Goal: Task Accomplishment & Management: Manage account settings

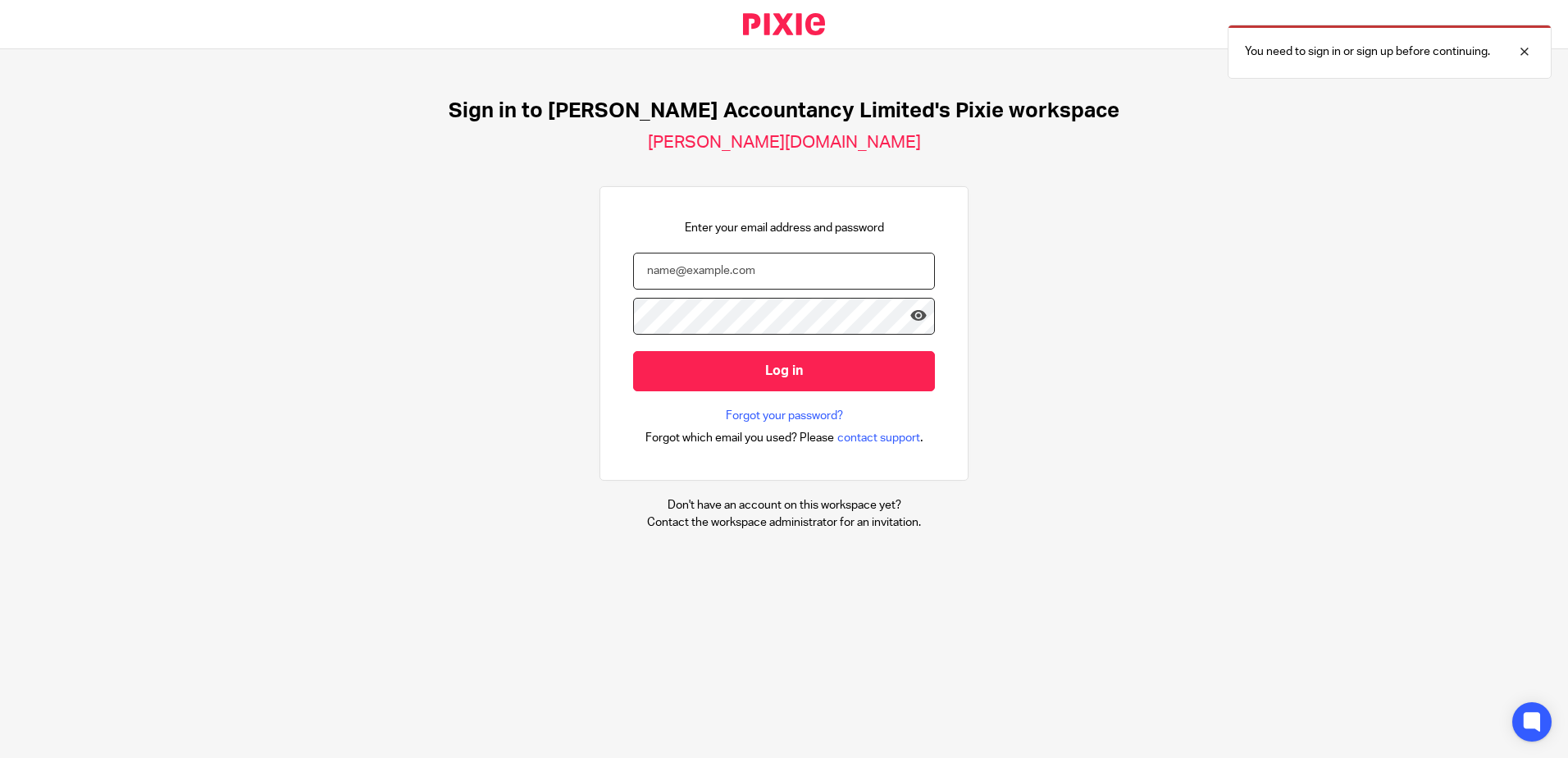
click at [706, 257] on input "email" at bounding box center [784, 271] width 302 height 37
type input "hannah@chatfieldaccountancy.co.uk"
click at [633, 351] on input "Log in" at bounding box center [784, 371] width 302 height 41
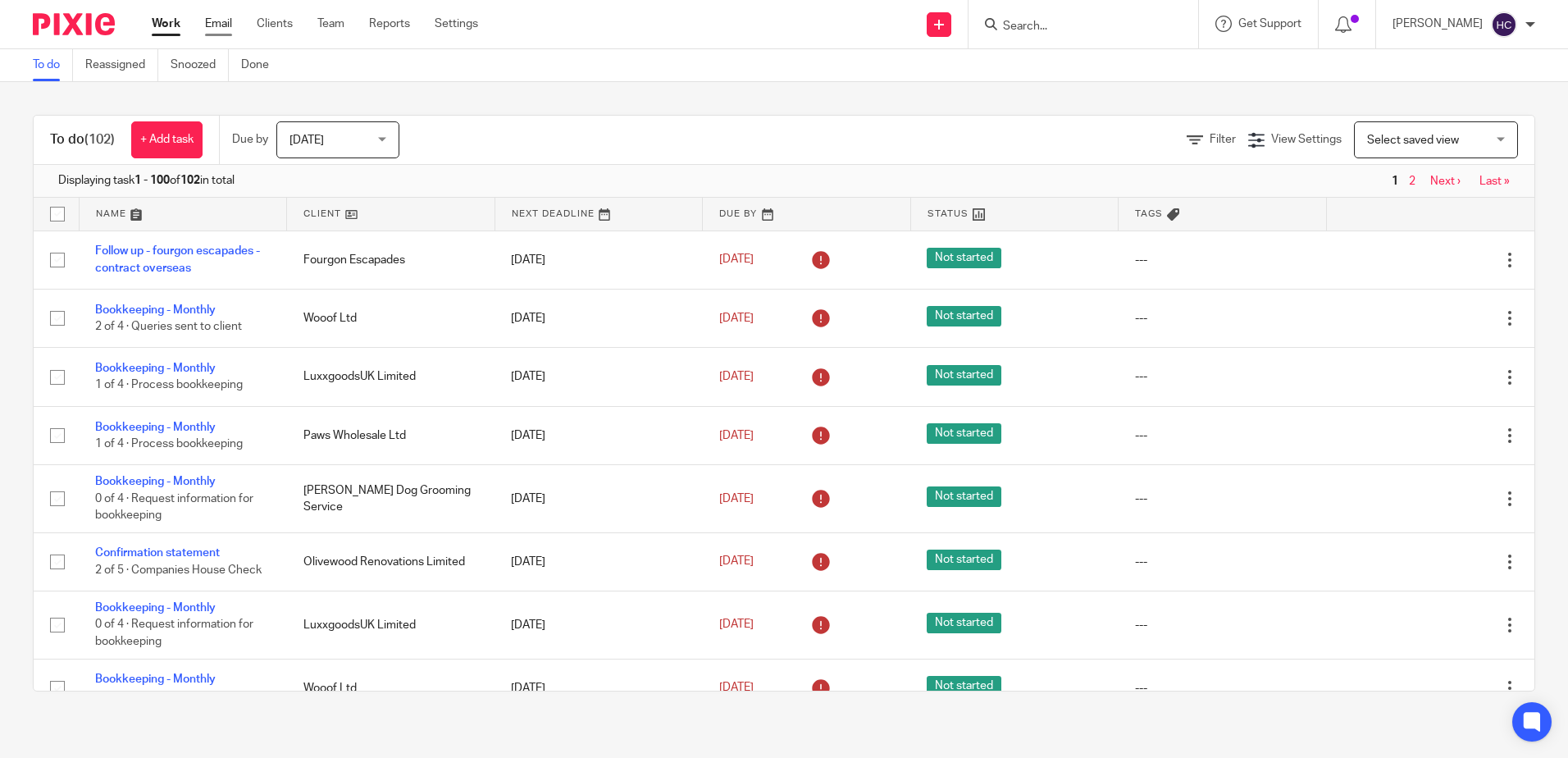
click at [215, 27] on link "Email" at bounding box center [218, 23] width 27 height 16
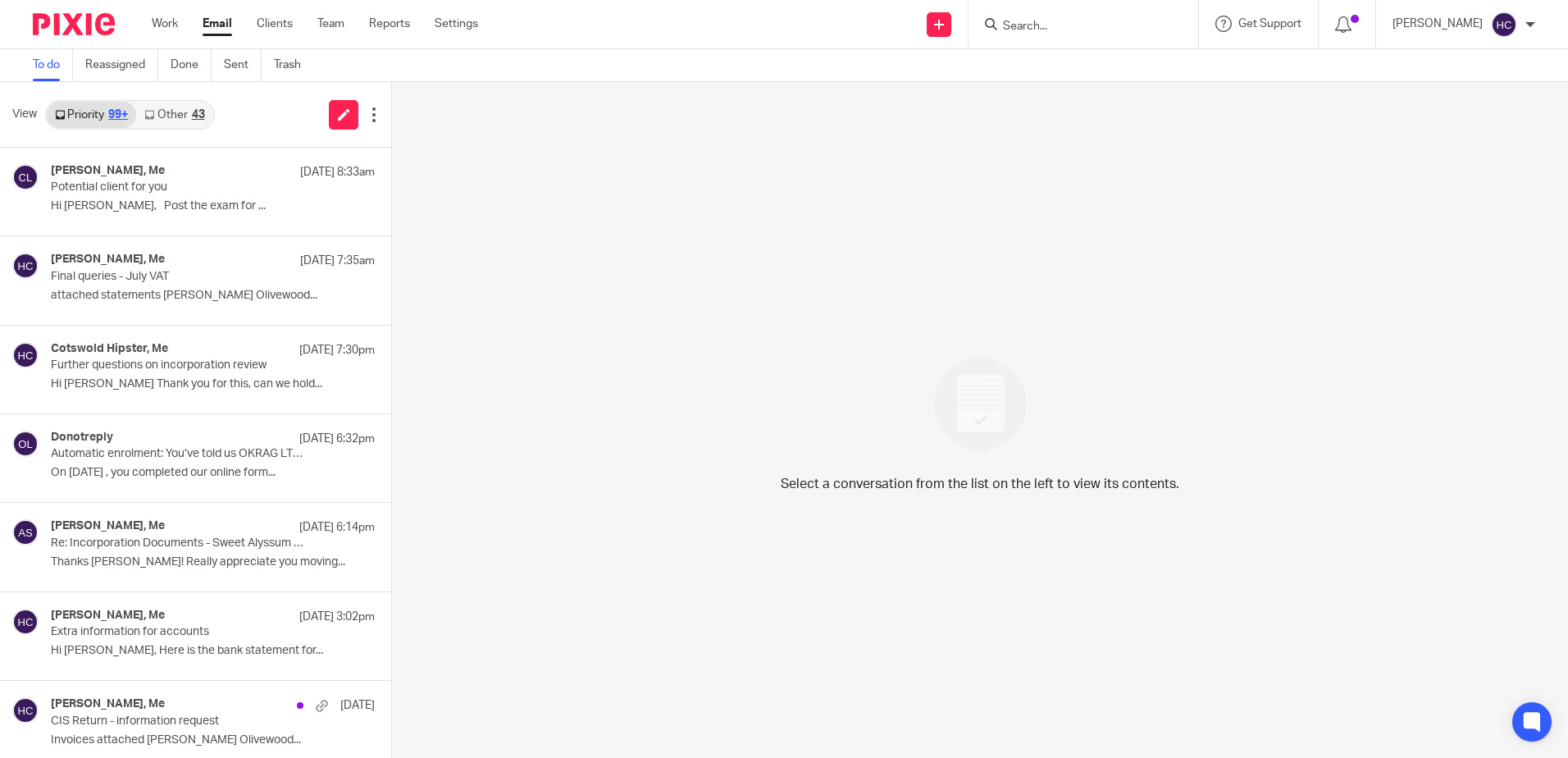
click at [168, 109] on link "Other 43" at bounding box center [174, 114] width 76 height 26
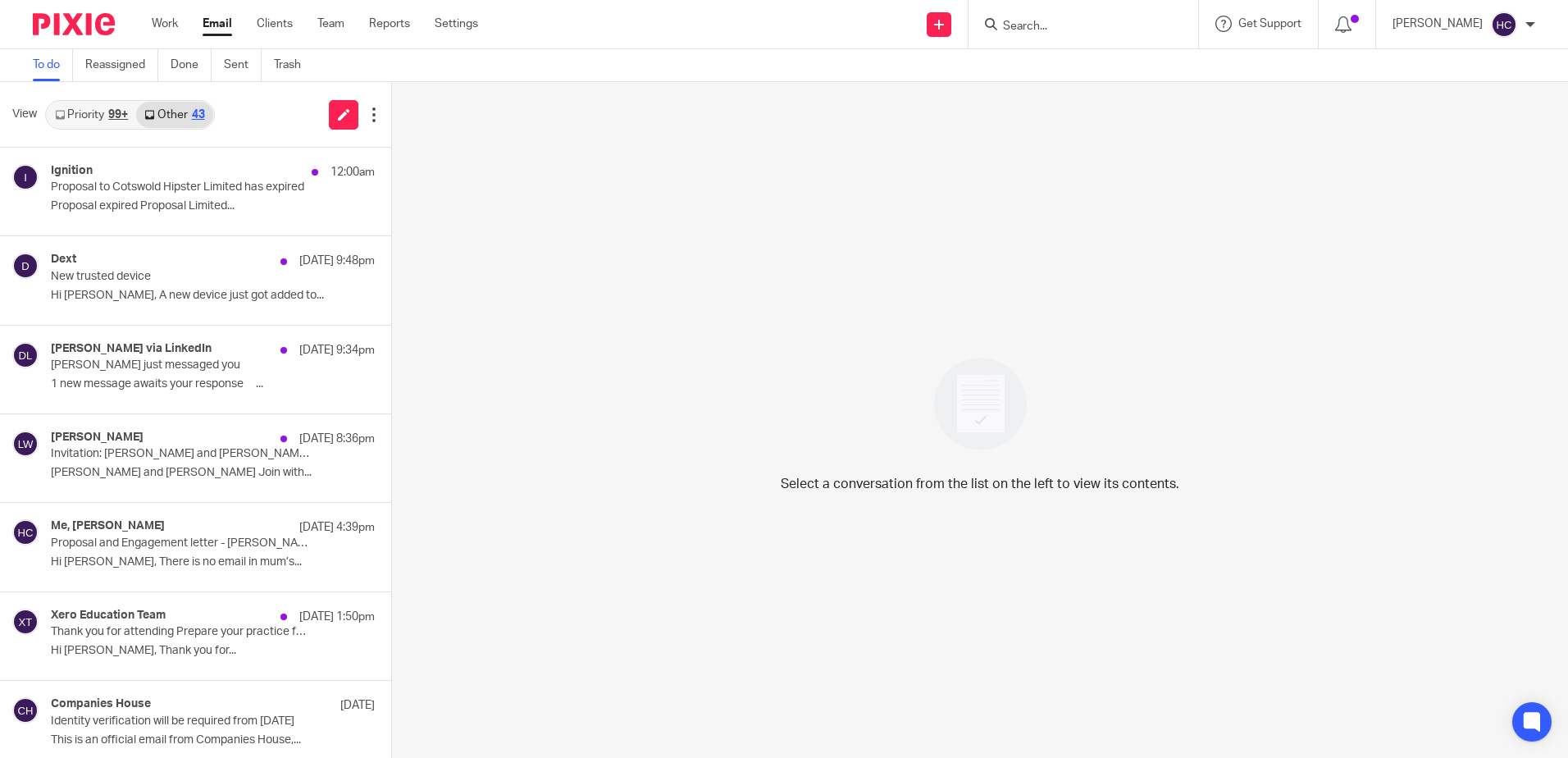
click at [1050, 8] on div at bounding box center [1084, 24] width 230 height 48
click at [1028, 31] on input "Search" at bounding box center [1075, 26] width 148 height 15
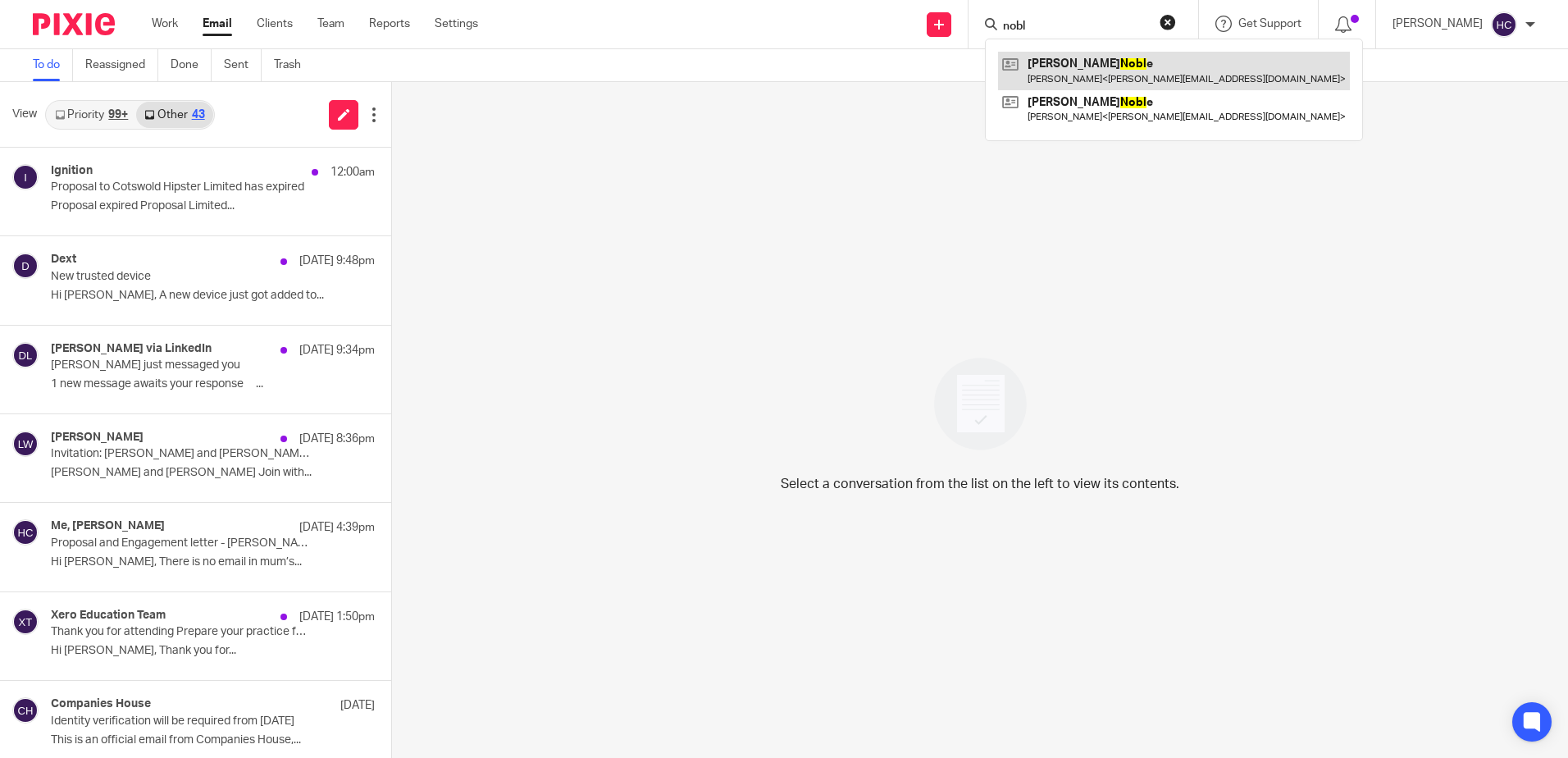
type input "nobl"
click at [1159, 78] on link at bounding box center [1174, 70] width 352 height 38
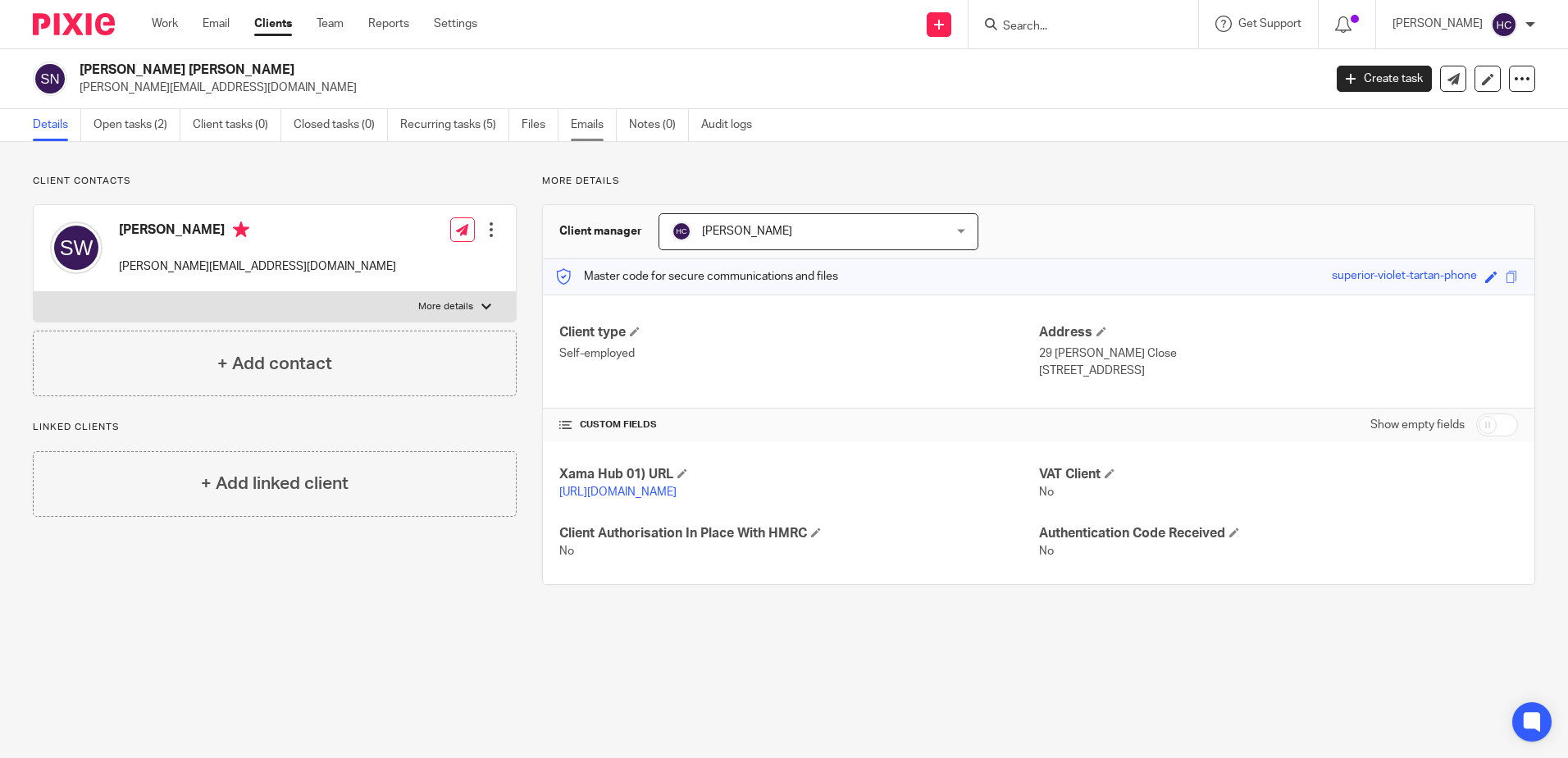
click at [594, 112] on link "Emails" at bounding box center [594, 125] width 46 height 32
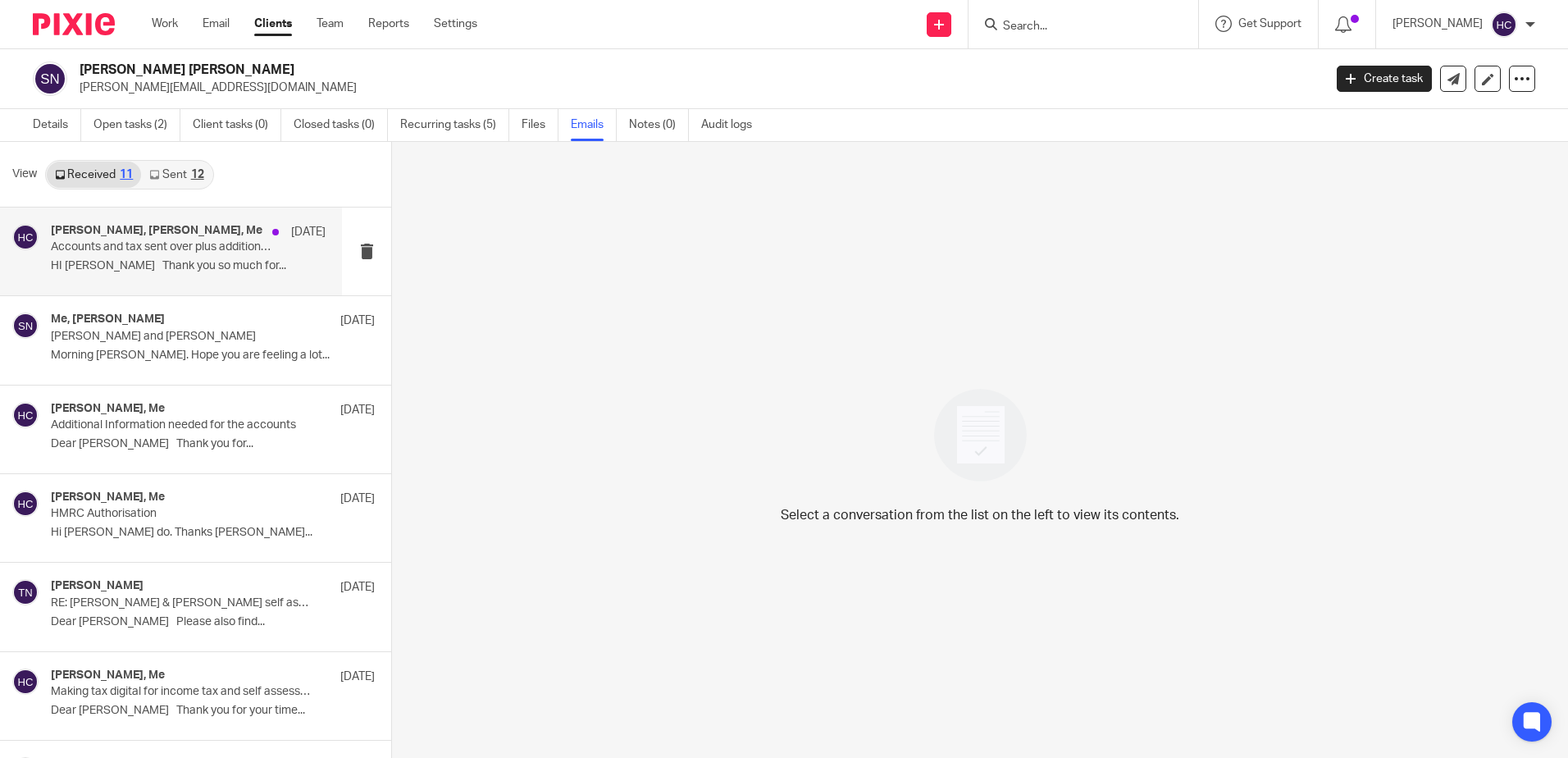
click at [87, 224] on h4 "[PERSON_NAME], [PERSON_NAME], Me" at bounding box center [157, 231] width 212 height 14
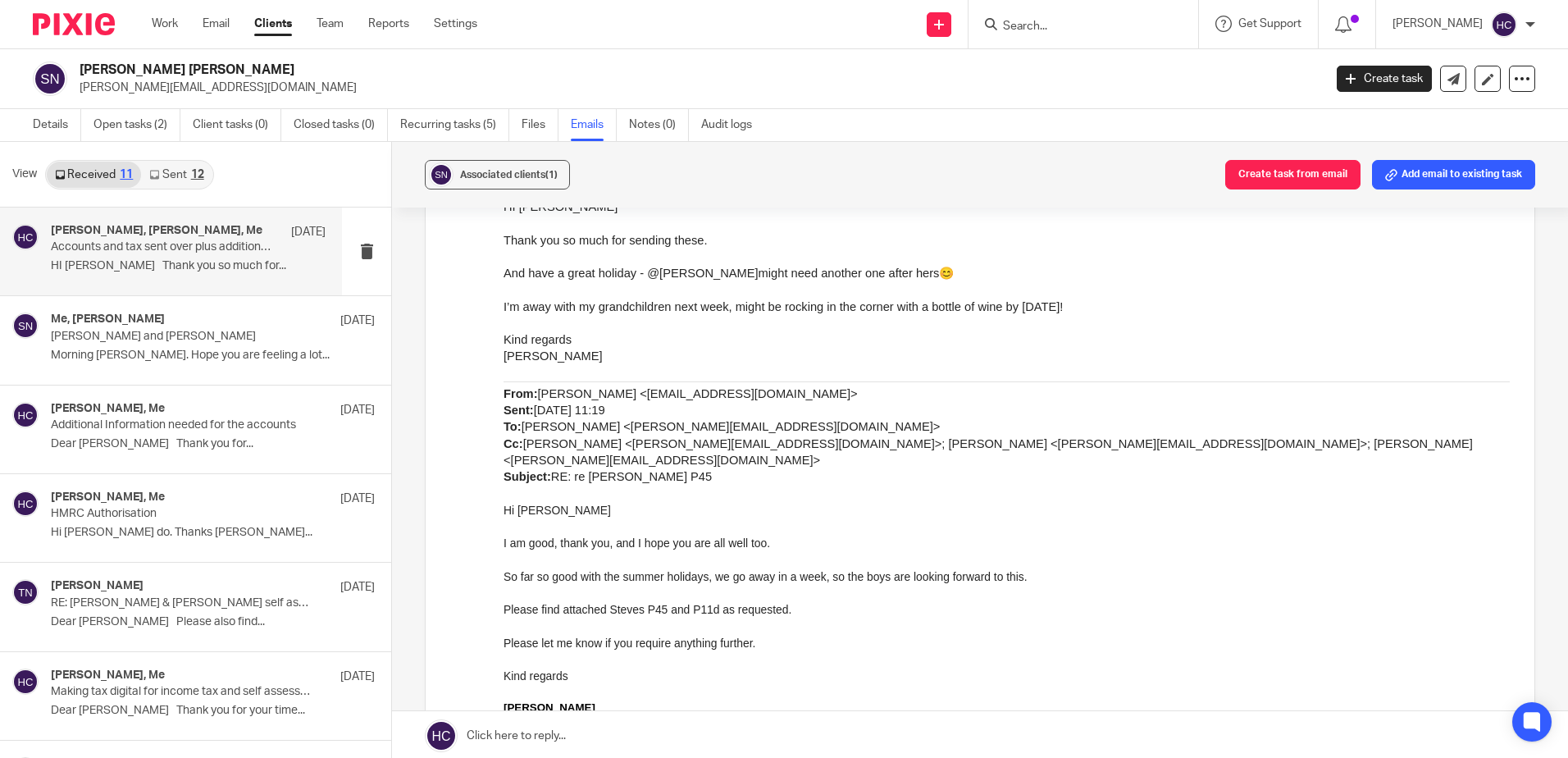
scroll to position [322, 0]
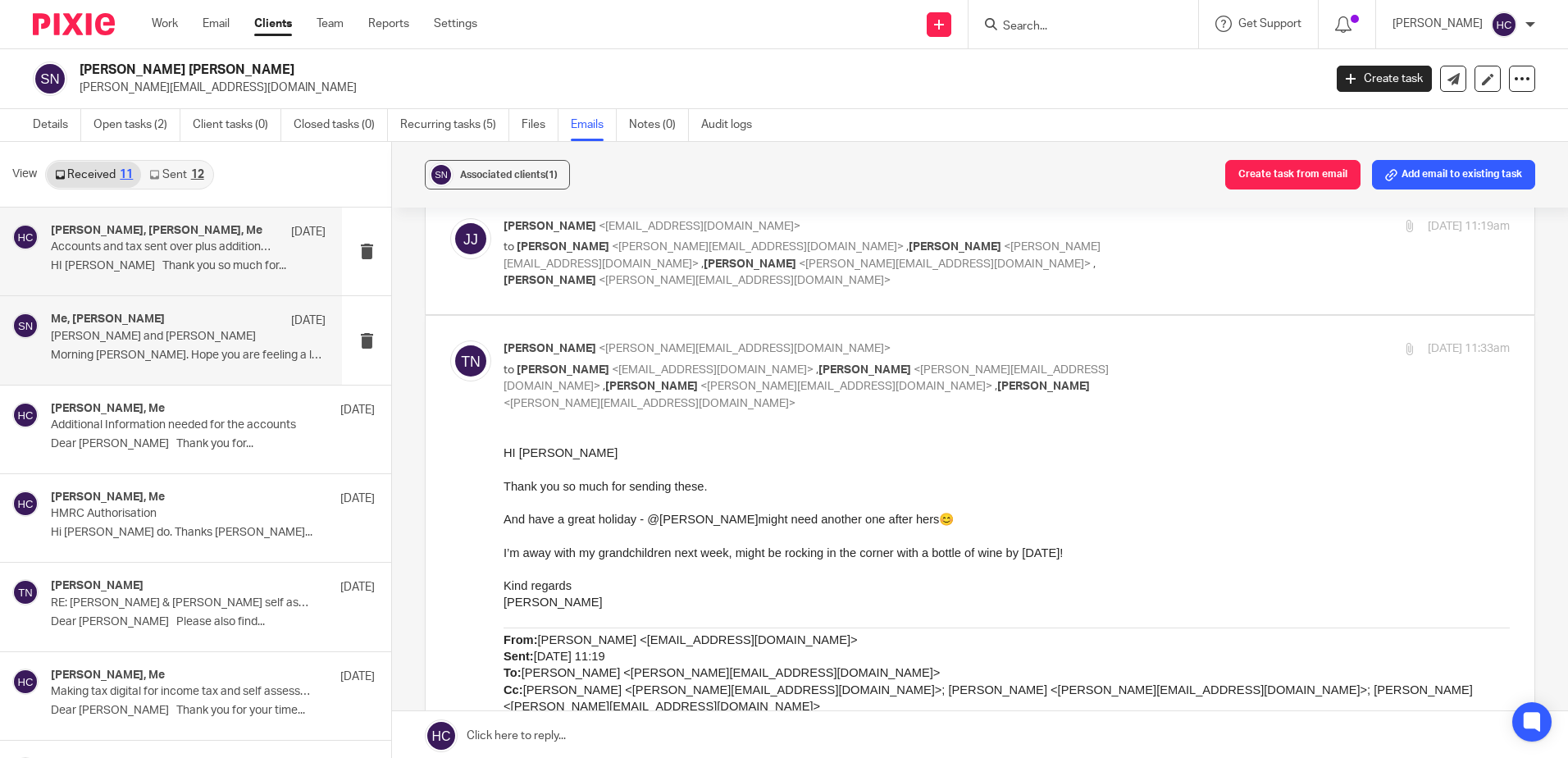
click at [218, 333] on p "[PERSON_NAME] and [PERSON_NAME]" at bounding box center [160, 336] width 219 height 14
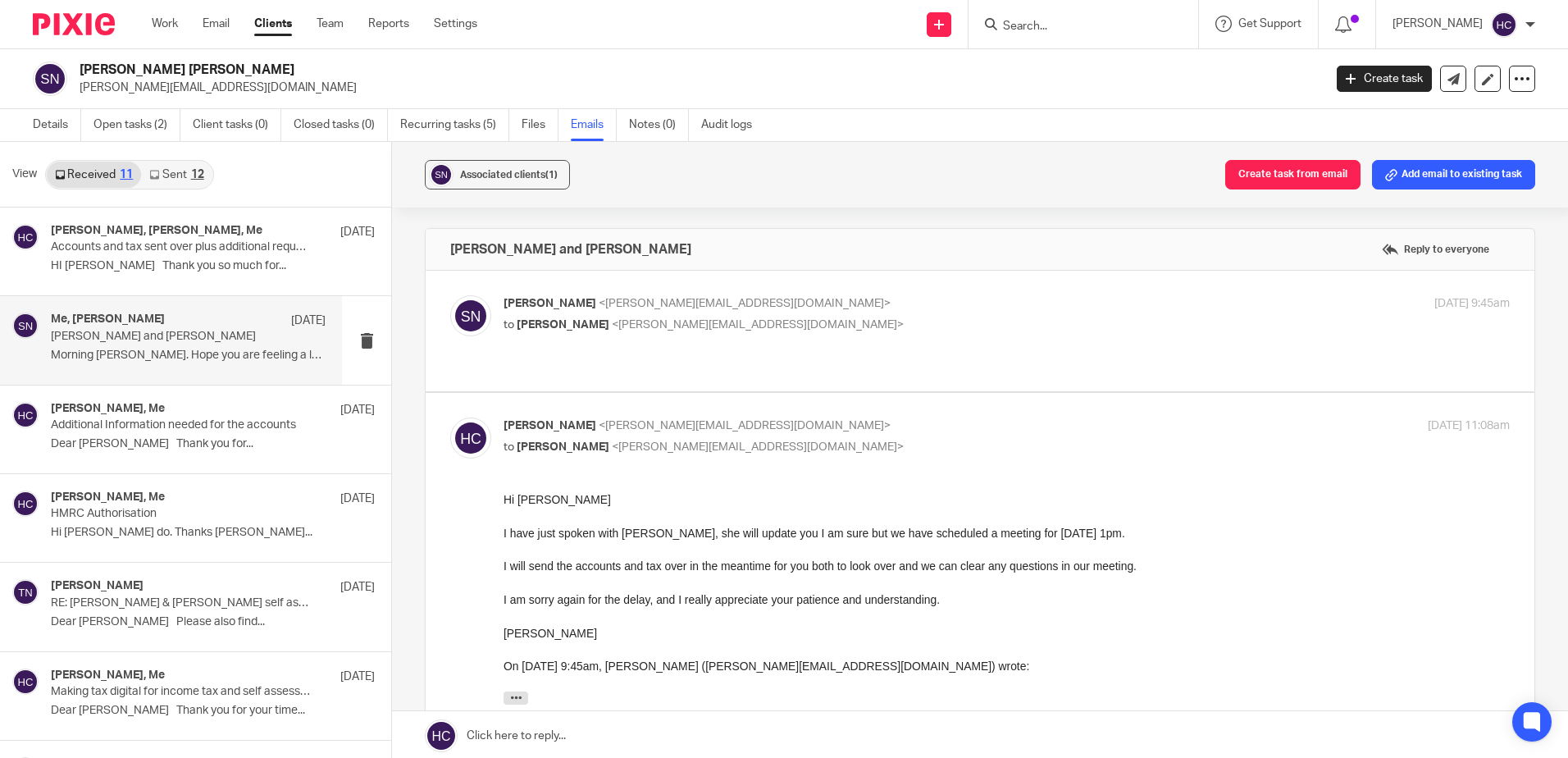
scroll to position [0, 0]
click at [662, 302] on span "<[PERSON_NAME][EMAIL_ADDRESS][DOMAIN_NAME]>" at bounding box center [744, 304] width 292 height 12
checkbox input "true"
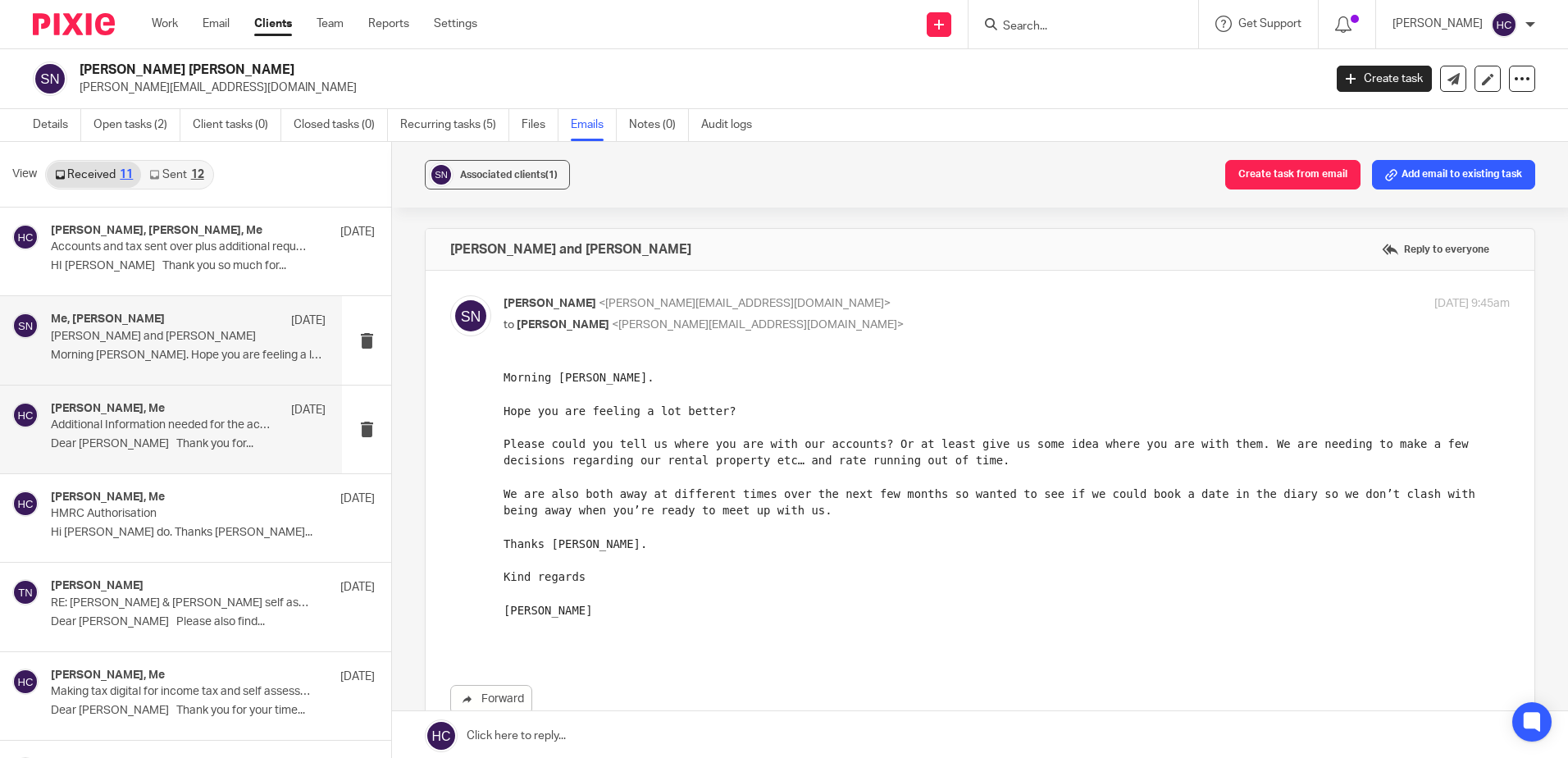
click at [164, 403] on div "[PERSON_NAME], Me [DATE]" at bounding box center [189, 410] width 275 height 16
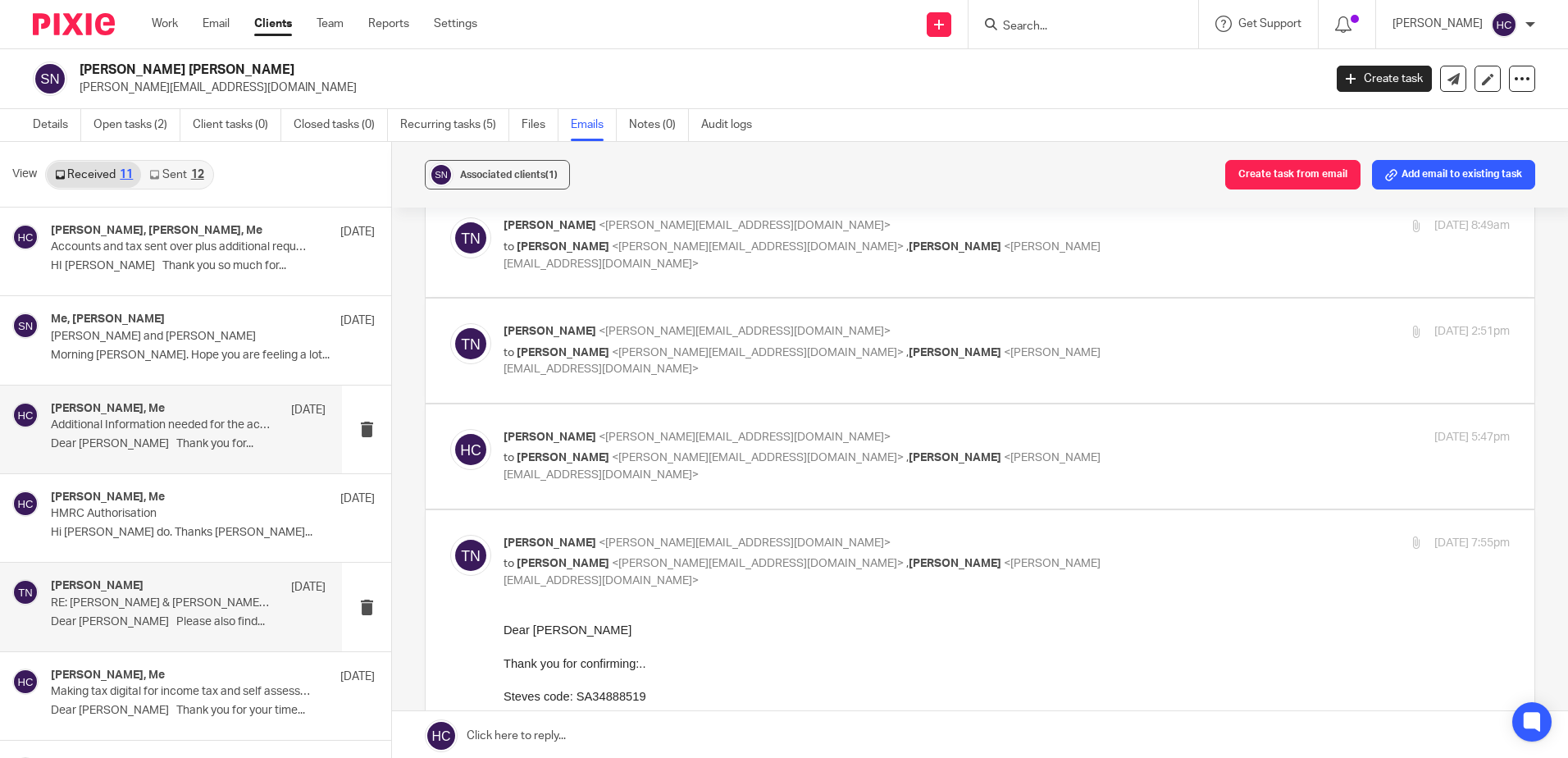
scroll to position [82, 0]
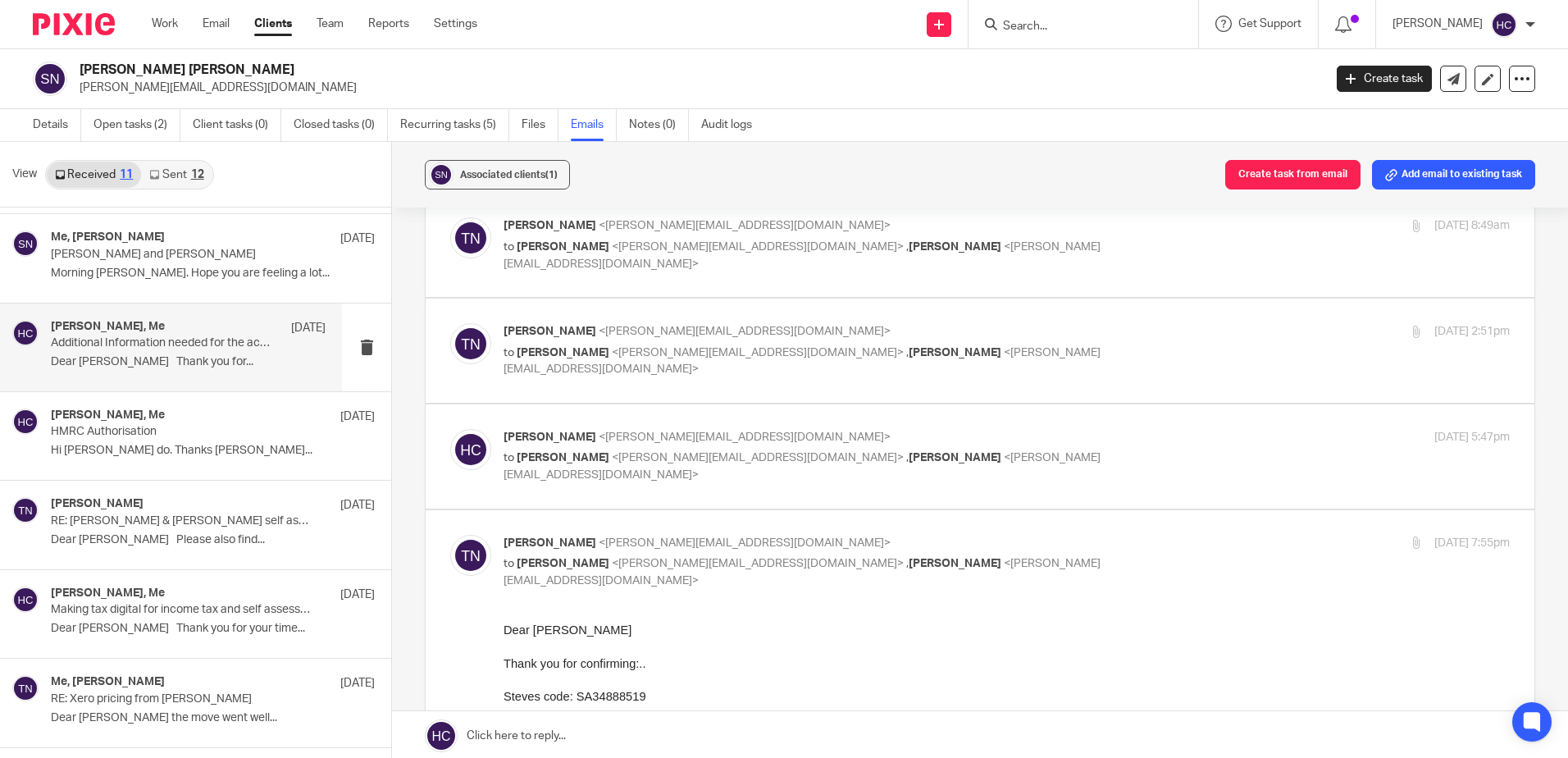
click at [707, 429] on p "[PERSON_NAME] <[PERSON_NAME][EMAIL_ADDRESS][DOMAIN_NAME]>" at bounding box center [839, 438] width 671 height 17
checkbox input "true"
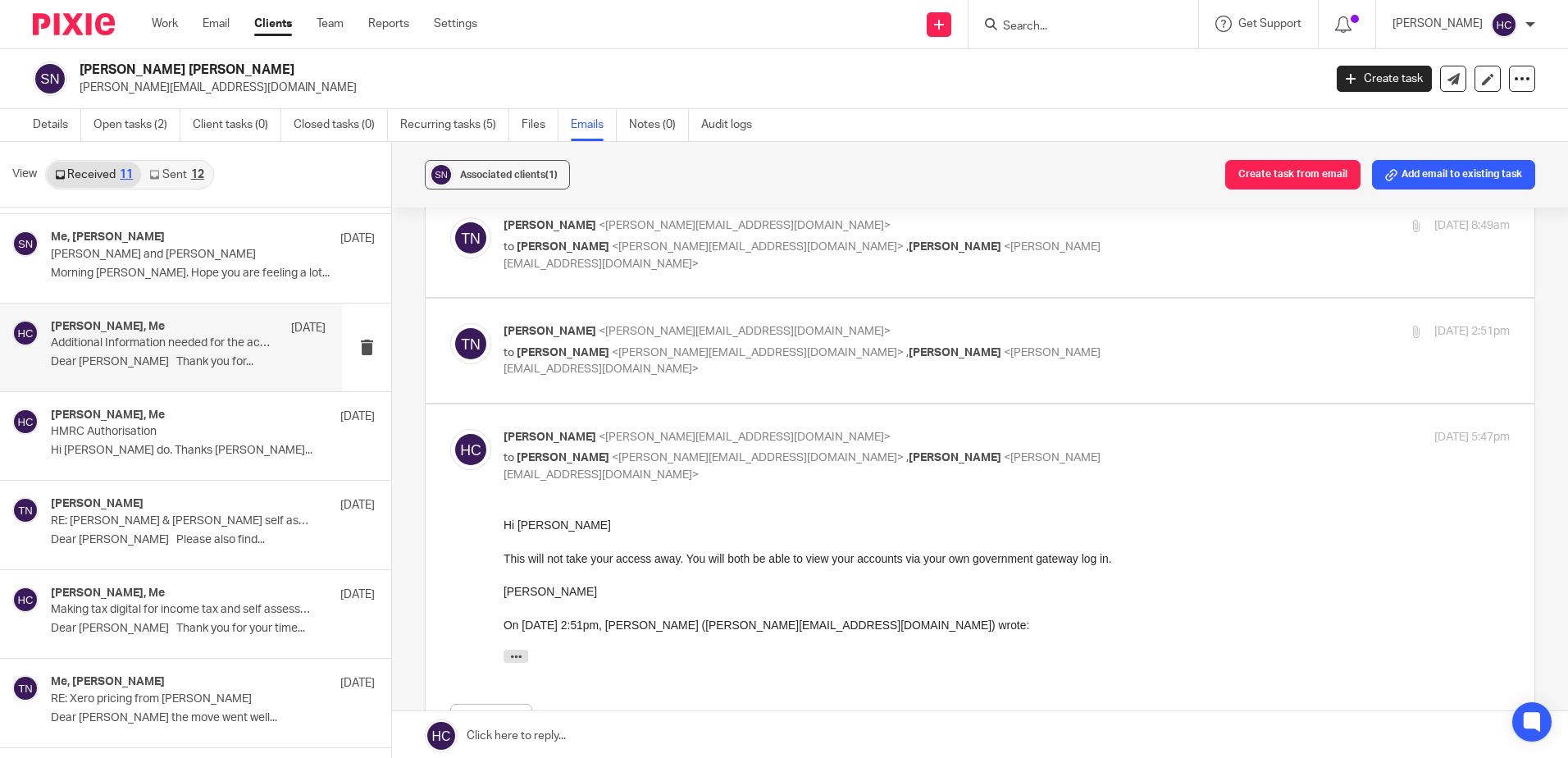
scroll to position [574, 0]
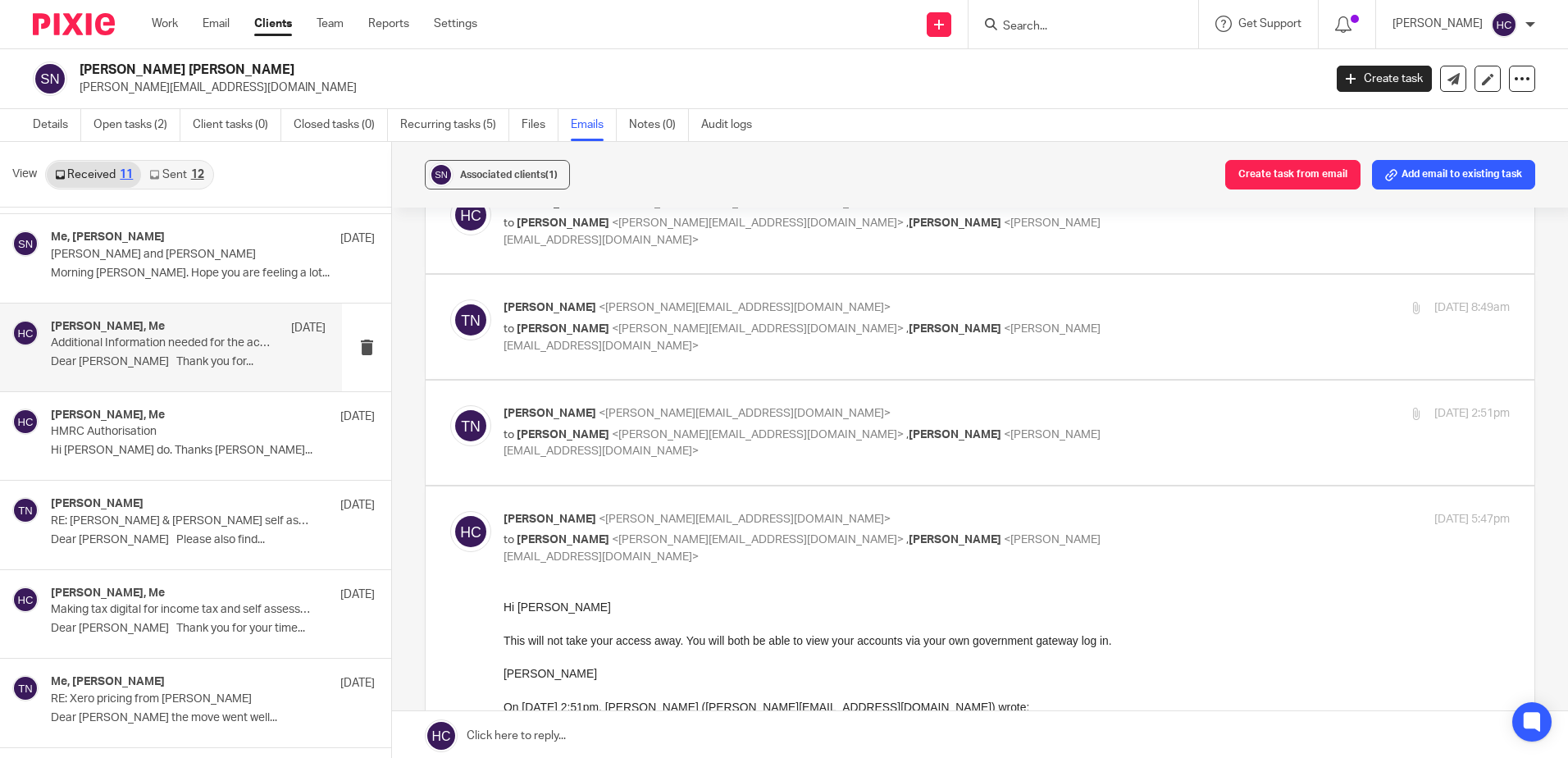
click at [707, 405] on div "[PERSON_NAME] <[PERSON_NAME][EMAIL_ADDRESS][DOMAIN_NAME]> to [PERSON_NAME] <[PE…" at bounding box center [839, 432] width 671 height 55
checkbox input "true"
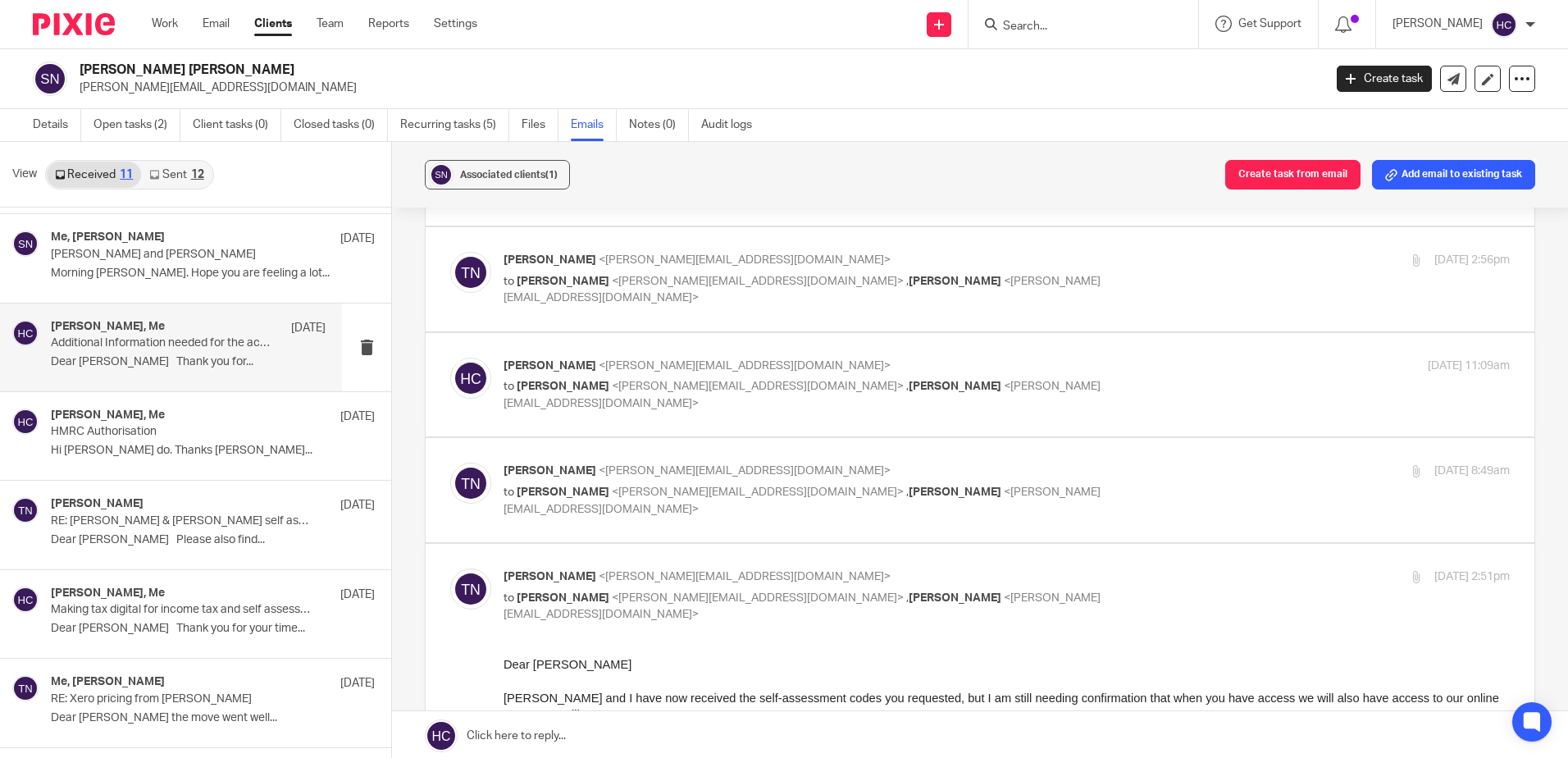
scroll to position [410, 0]
click at [699, 439] on label at bounding box center [979, 491] width 1109 height 104
click at [450, 462] on input "checkbox" at bounding box center [450, 462] width 1 height 1
checkbox input "true"
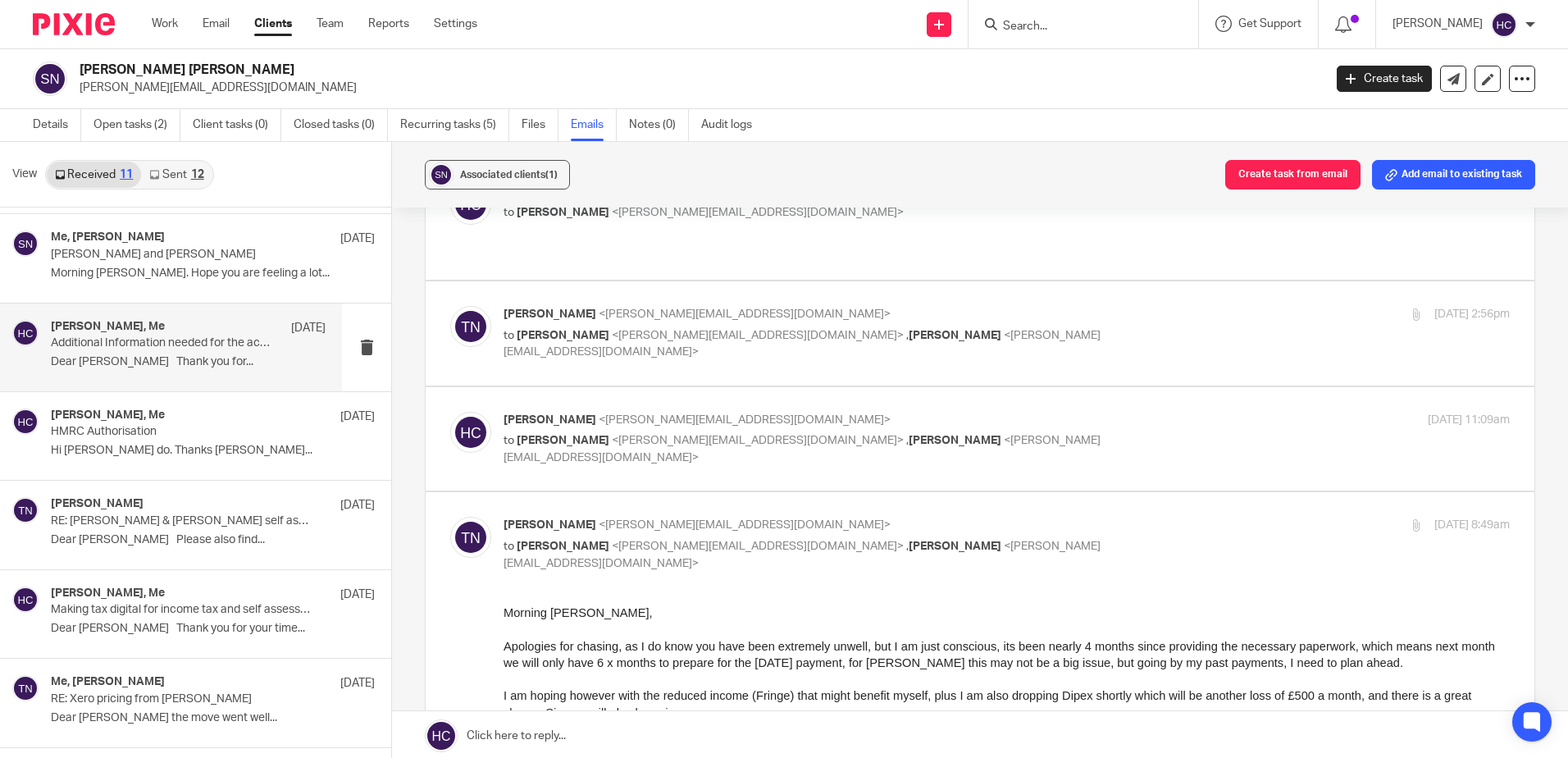
scroll to position [328, 0]
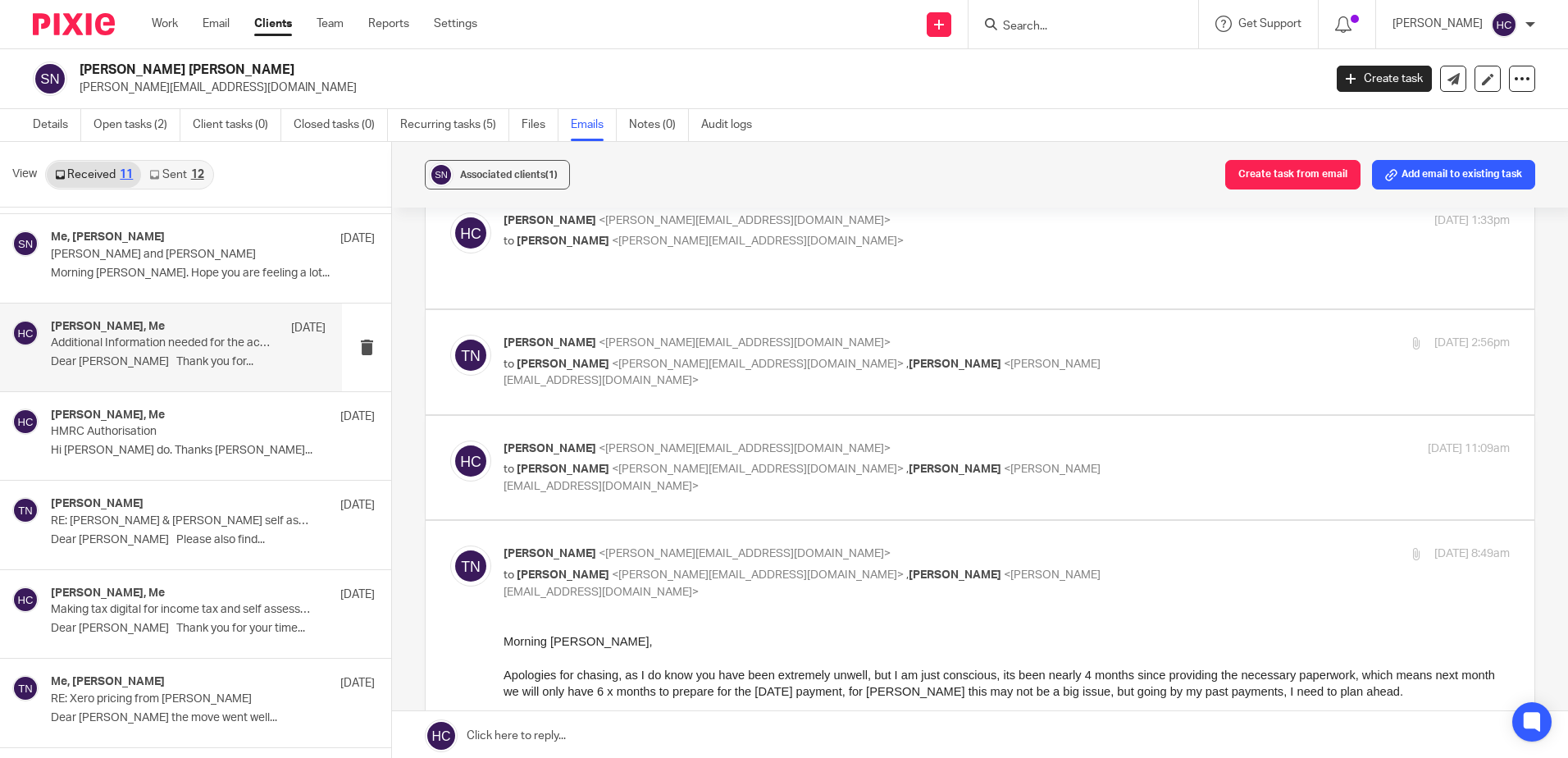
click at [697, 441] on p "[PERSON_NAME] <[PERSON_NAME][EMAIL_ADDRESS][DOMAIN_NAME]>" at bounding box center [839, 450] width 671 height 17
checkbox input "true"
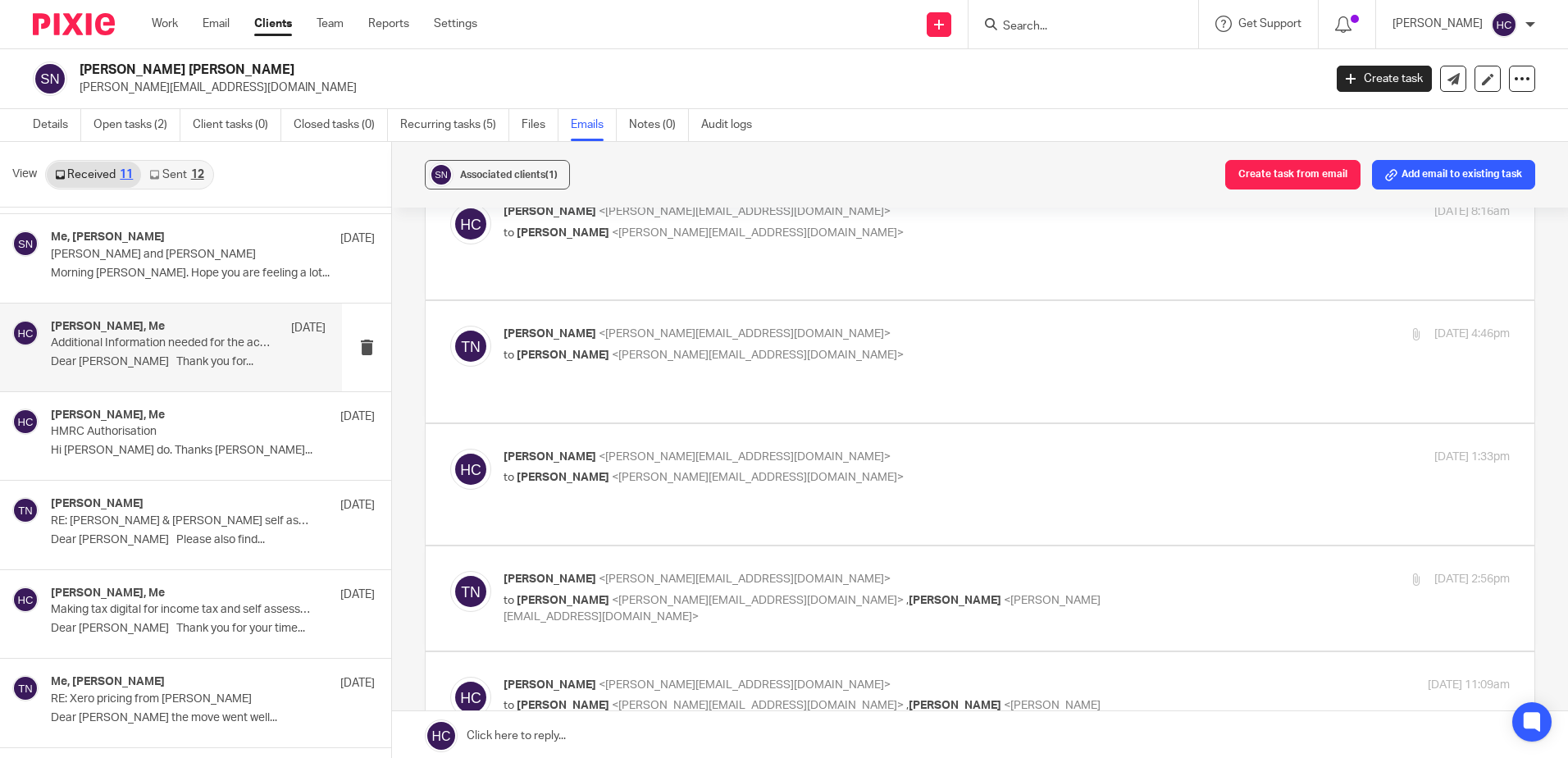
scroll to position [82, 0]
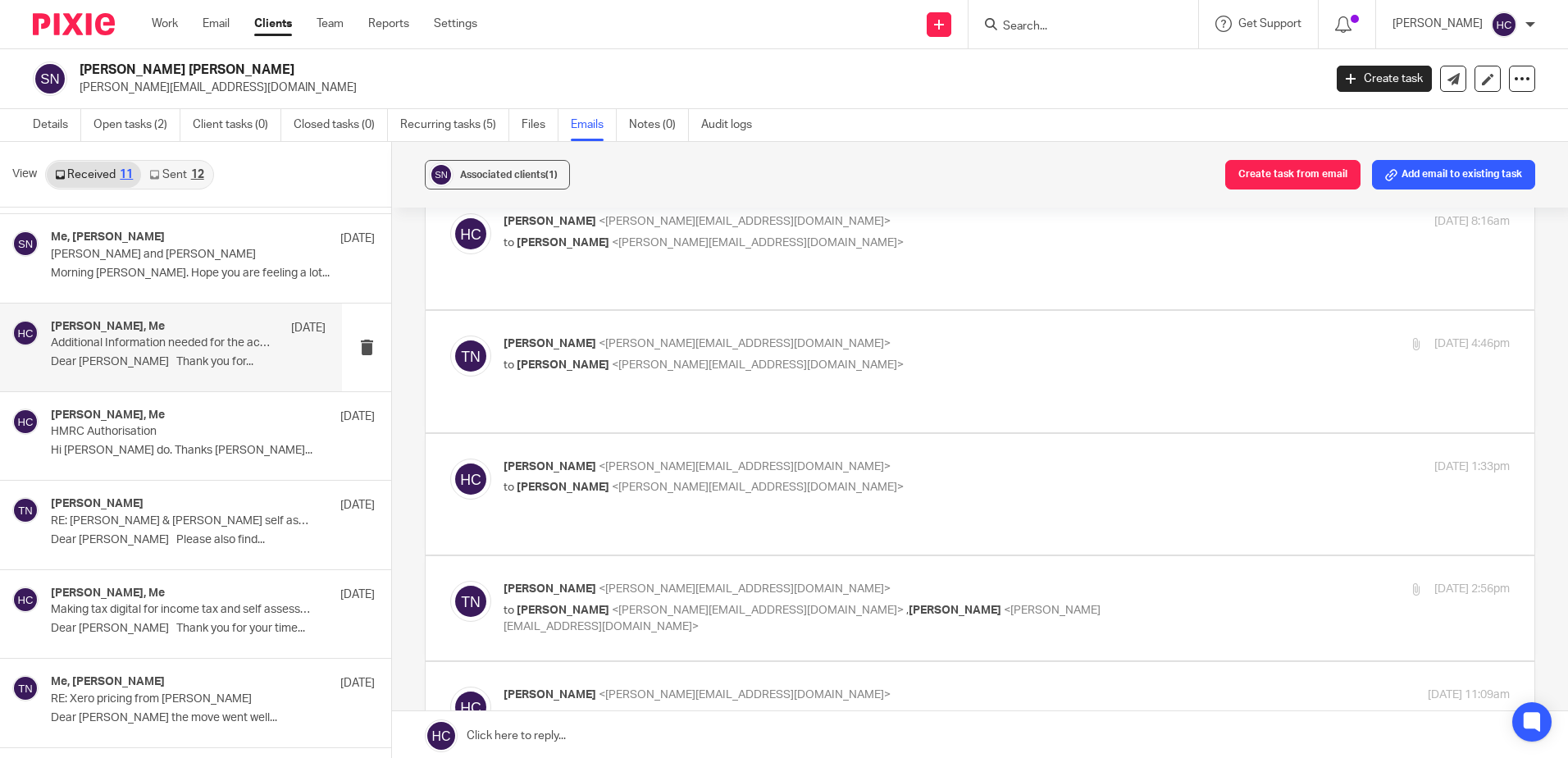
click at [673, 556] on label at bounding box center [979, 608] width 1109 height 104
click at [450, 580] on input "checkbox" at bounding box center [450, 580] width 1 height 1
checkbox input "true"
